Goal: Task Accomplishment & Management: Manage account settings

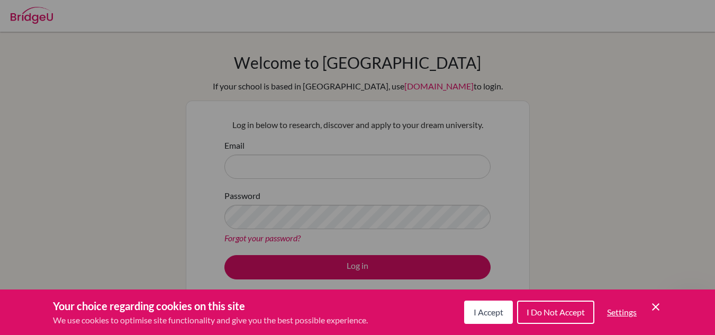
click at [483, 308] on span "I Accept" at bounding box center [489, 312] width 30 height 10
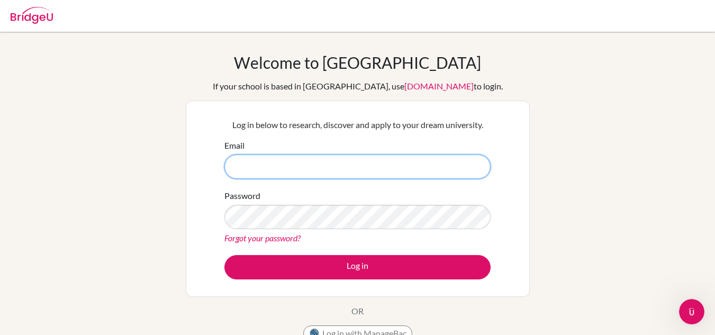
click at [326, 169] on input "Email" at bounding box center [358, 167] width 266 height 24
type input "transitions@heritage.co.ug"
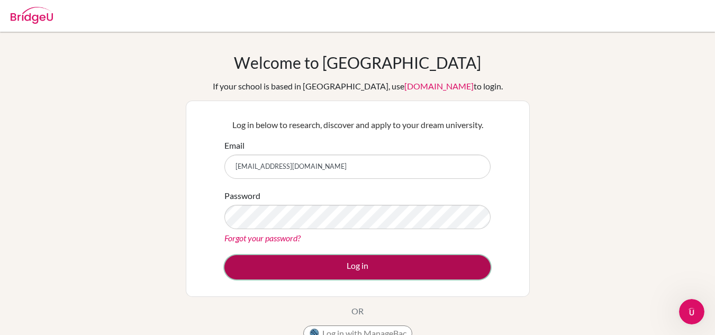
click at [370, 267] on button "Log in" at bounding box center [358, 267] width 266 height 24
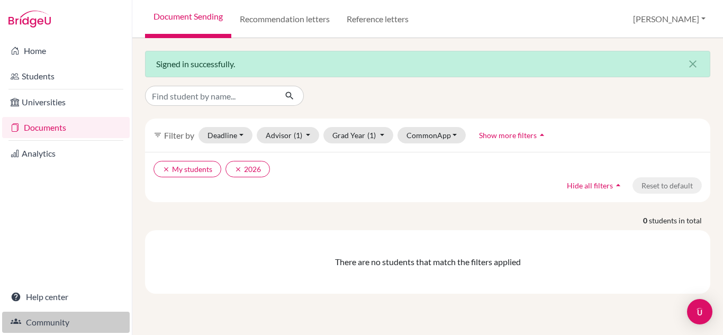
click at [41, 322] on link "Community" at bounding box center [66, 322] width 128 height 21
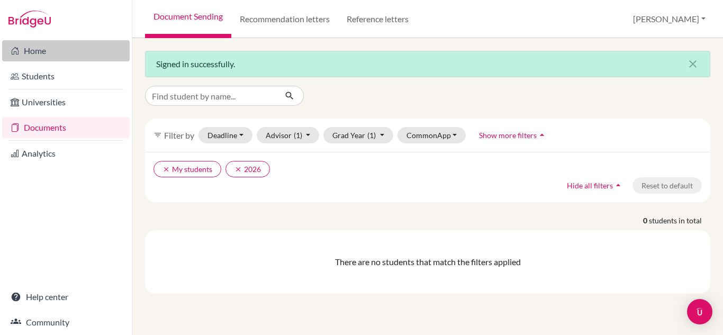
click at [32, 50] on link "Home" at bounding box center [66, 50] width 128 height 21
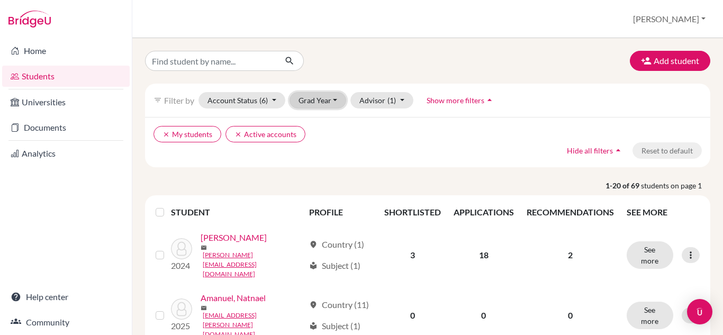
click at [334, 97] on button "Grad Year" at bounding box center [318, 100] width 57 height 16
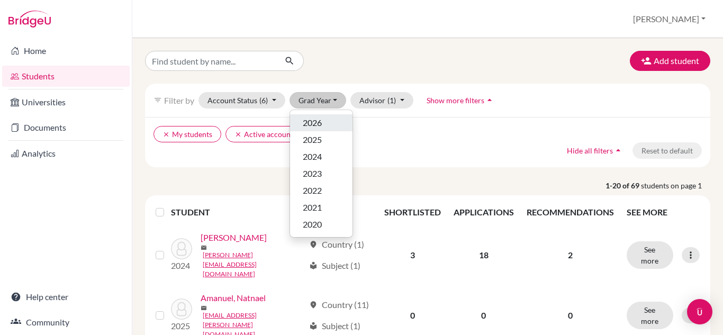
click at [313, 122] on span "2026" at bounding box center [312, 123] width 19 height 13
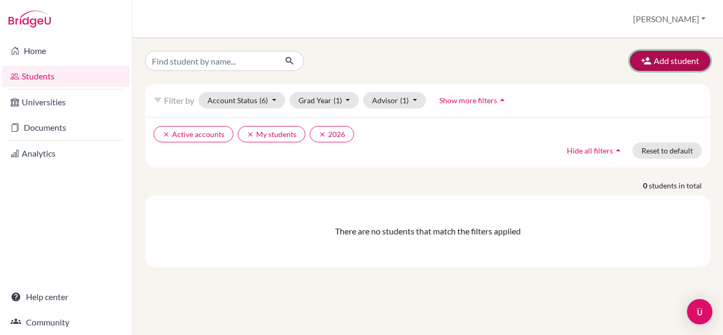
click at [665, 60] on button "Add student" at bounding box center [670, 61] width 80 height 20
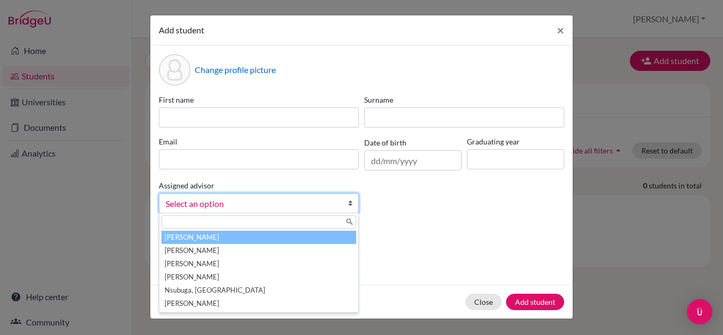
click at [352, 200] on b at bounding box center [353, 203] width 11 height 19
click at [482, 303] on button "Close" at bounding box center [483, 302] width 37 height 16
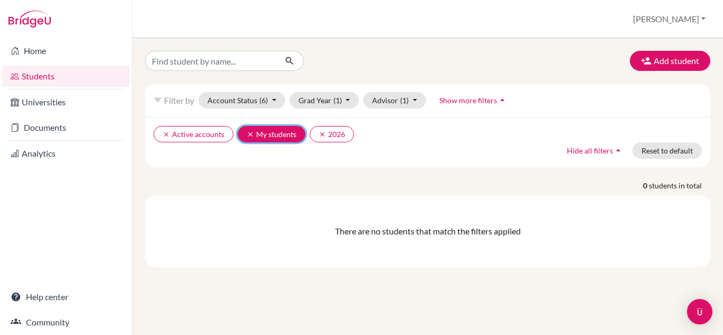
click at [248, 133] on icon "clear" at bounding box center [250, 134] width 7 height 7
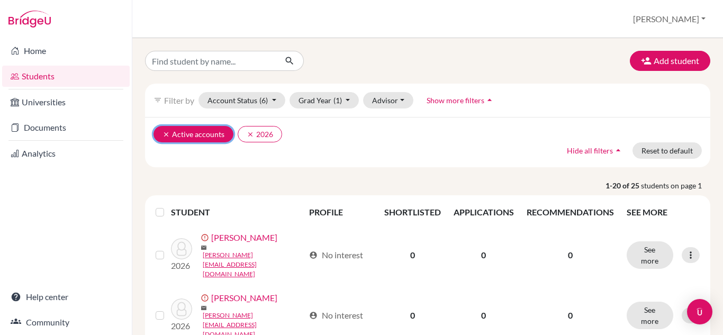
click at [164, 132] on icon "clear" at bounding box center [166, 134] width 7 height 7
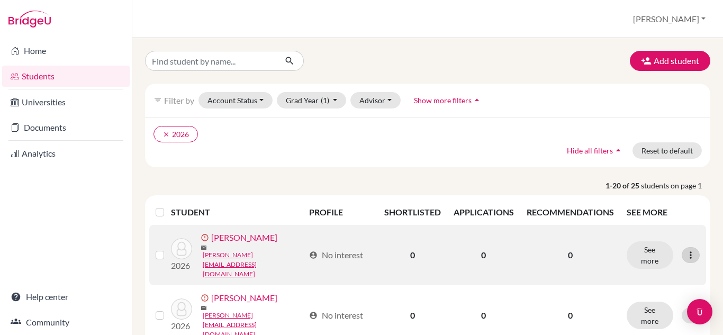
click at [686, 250] on icon at bounding box center [691, 255] width 11 height 11
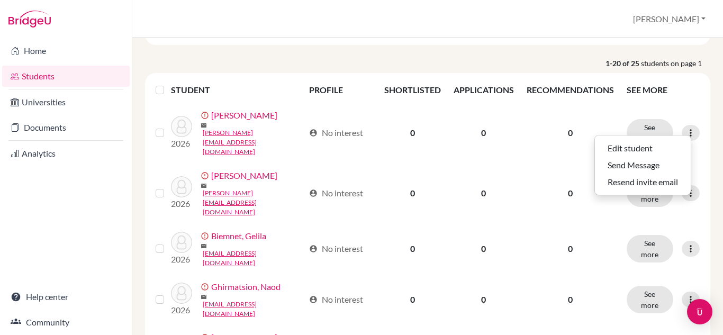
scroll to position [131, 0]
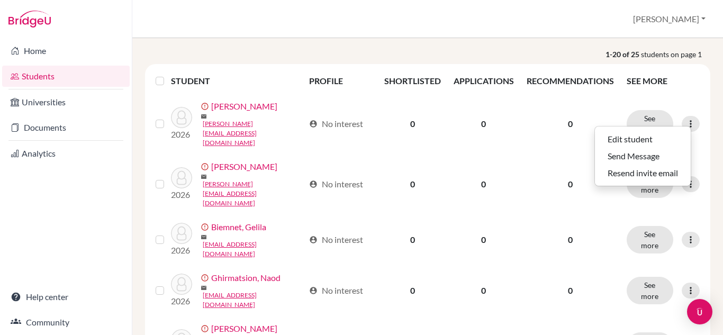
click at [684, 85] on th "SEE MORE" at bounding box center [664, 80] width 86 height 25
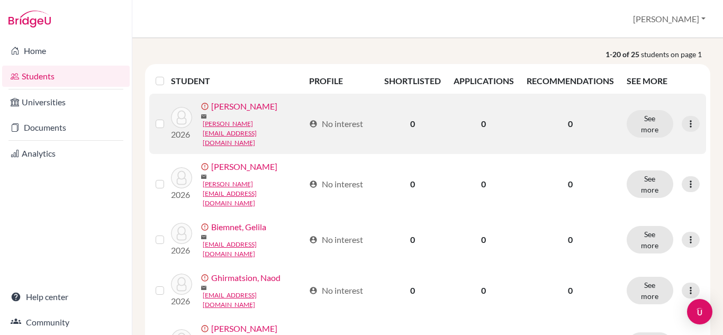
click at [168, 118] on label at bounding box center [168, 118] width 0 height 0
click at [0, 0] on input "checkbox" at bounding box center [0, 0] width 0 height 0
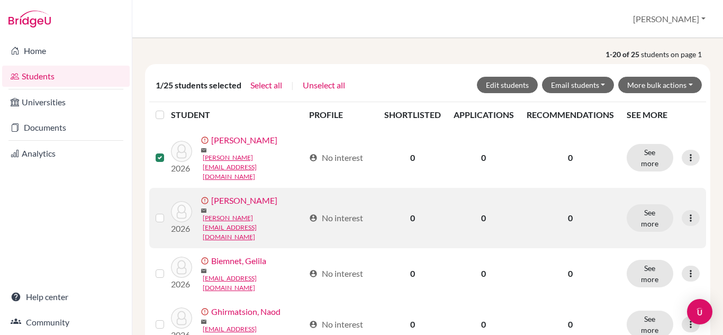
click at [168, 212] on label at bounding box center [168, 212] width 0 height 0
click at [0, 0] on input "checkbox" at bounding box center [0, 0] width 0 height 0
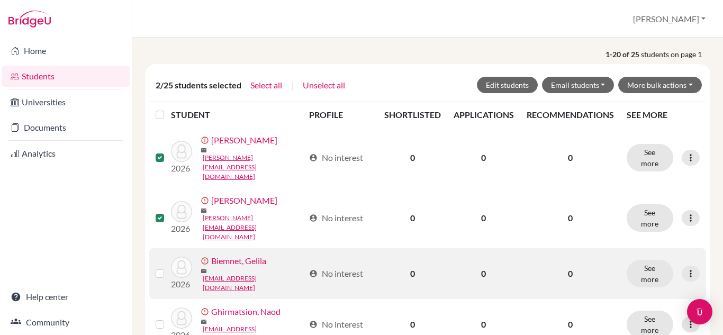
click at [168, 267] on label at bounding box center [168, 267] width 0 height 0
click at [0, 0] on input "checkbox" at bounding box center [0, 0] width 0 height 0
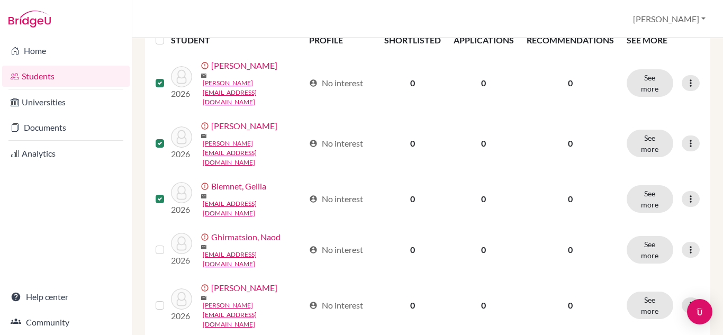
scroll to position [220, 0]
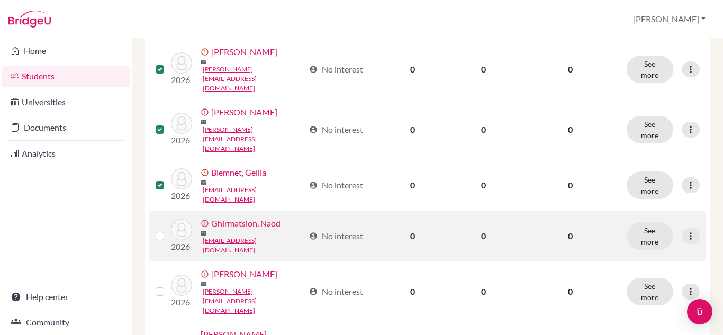
click at [168, 230] on label at bounding box center [168, 230] width 0 height 0
click at [0, 0] on input "checkbox" at bounding box center [0, 0] width 0 height 0
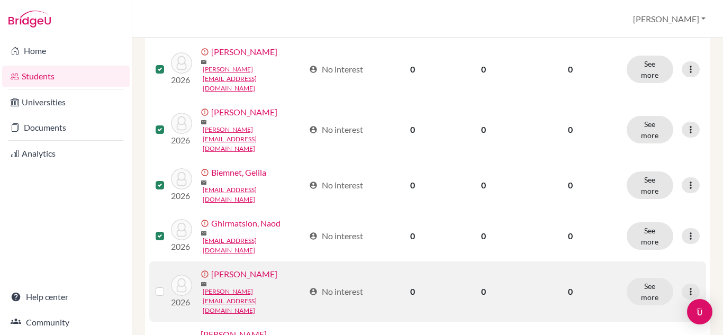
click at [168, 285] on label at bounding box center [168, 285] width 0 height 0
click at [0, 0] on input "checkbox" at bounding box center [0, 0] width 0 height 0
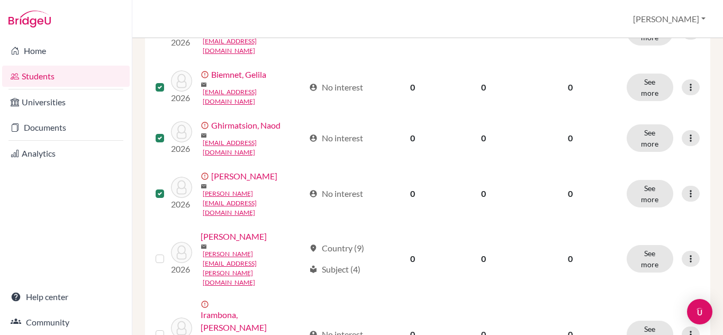
scroll to position [339, 0]
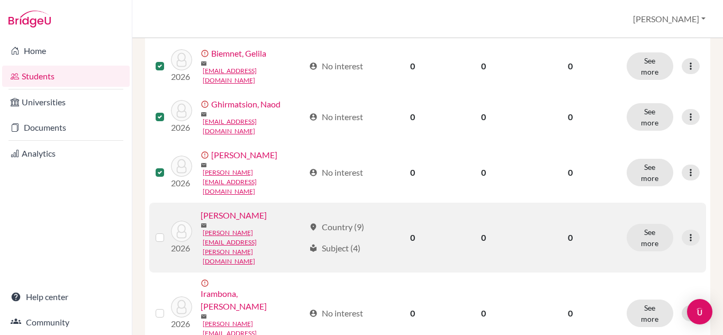
click at [168, 231] on label at bounding box center [168, 231] width 0 height 0
click at [0, 0] on input "checkbox" at bounding box center [0, 0] width 0 height 0
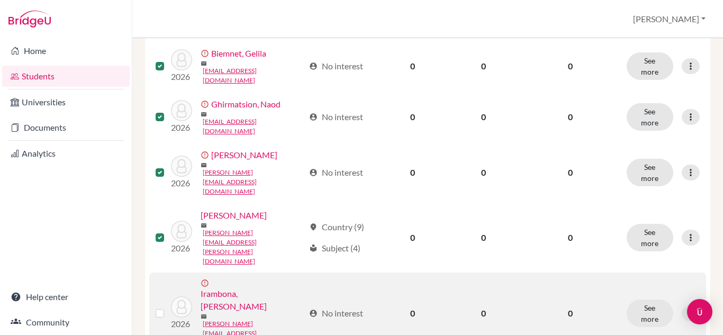
click at [168, 307] on label at bounding box center [168, 307] width 0 height 0
click at [0, 0] on input "checkbox" at bounding box center [0, 0] width 0 height 0
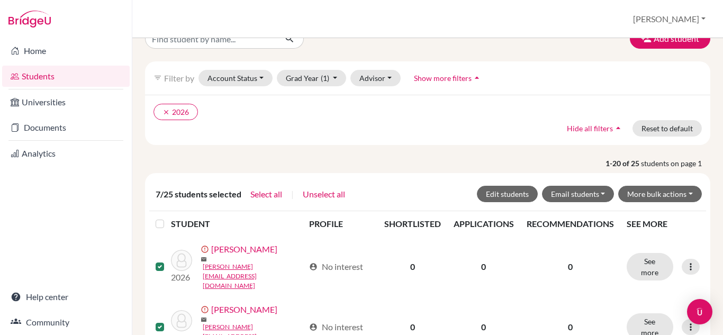
scroll to position [0, 0]
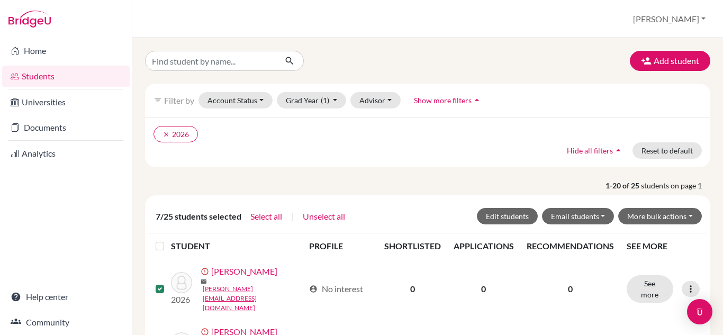
click at [168, 240] on label at bounding box center [168, 240] width 0 height 0
click at [0, 0] on input "checkbox" at bounding box center [0, 0] width 0 height 0
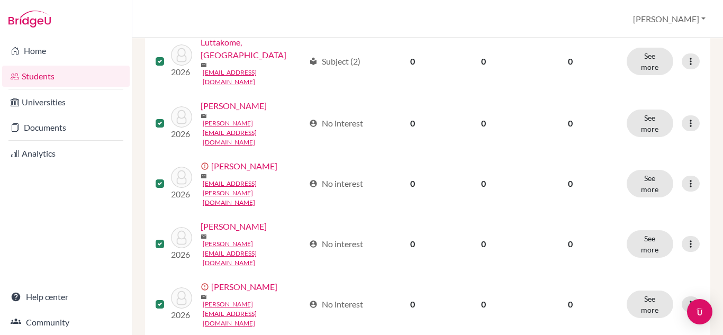
scroll to position [927, 0]
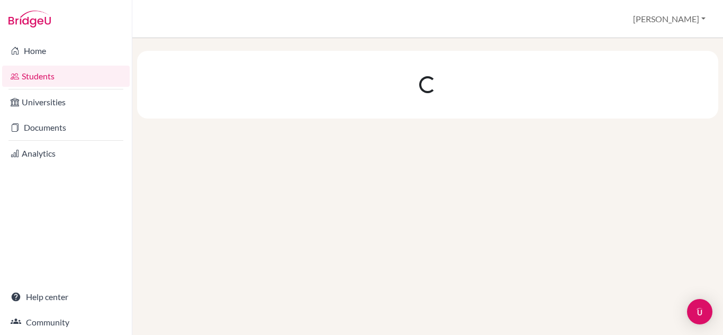
scroll to position [0, 0]
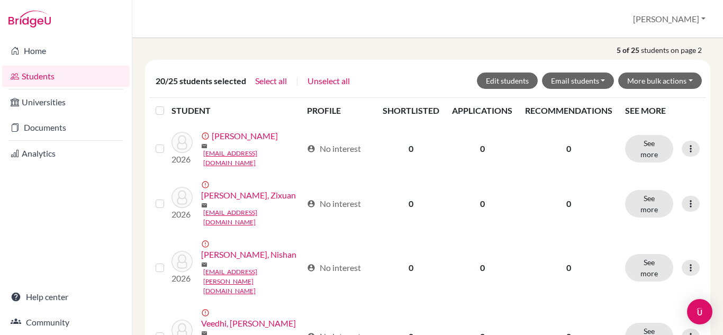
scroll to position [135, 0]
click at [261, 75] on button "Select all" at bounding box center [271, 82] width 33 height 14
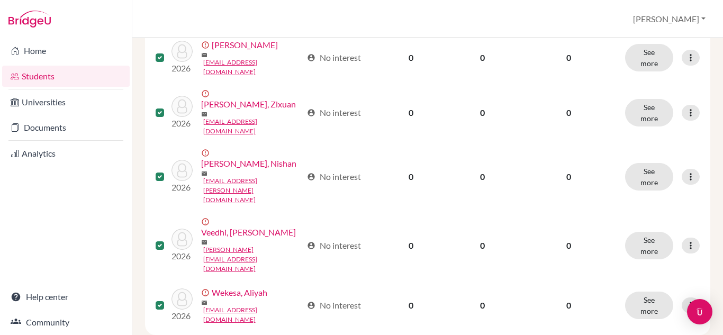
scroll to position [228, 0]
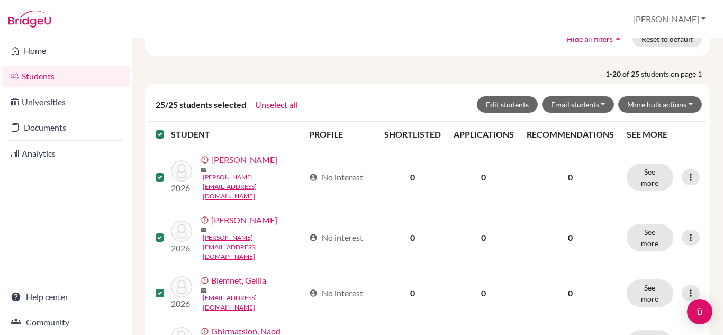
scroll to position [114, 0]
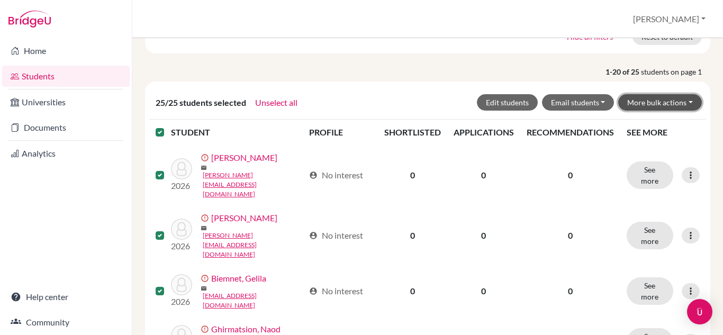
click at [687, 98] on button "More bulk actions" at bounding box center [661, 102] width 84 height 16
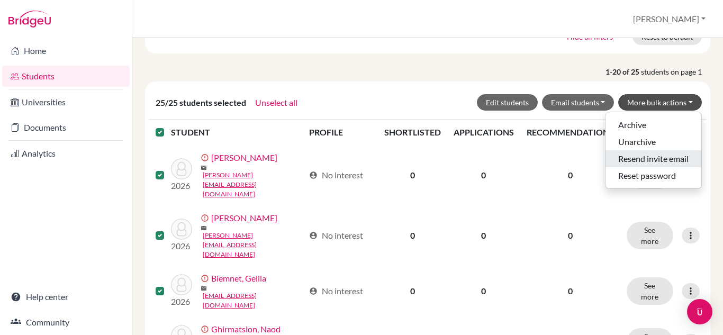
click at [639, 153] on button "Resend invite email" at bounding box center [654, 158] width 96 height 17
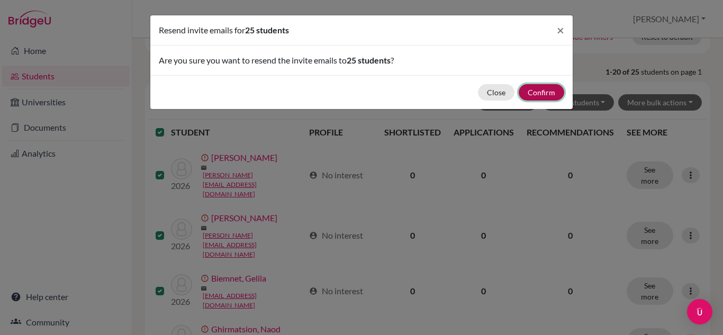
click at [538, 94] on button "Confirm" at bounding box center [542, 92] width 46 height 16
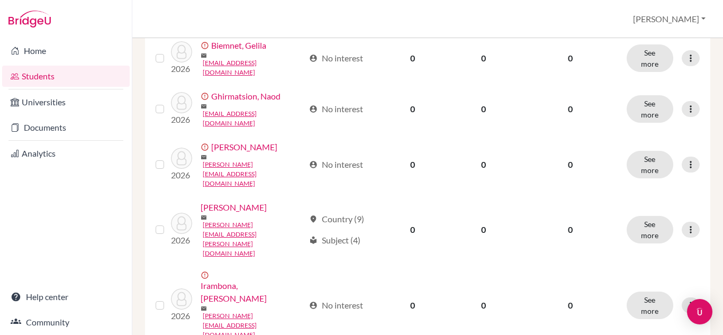
scroll to position [357, 0]
